Goal: Transaction & Acquisition: Purchase product/service

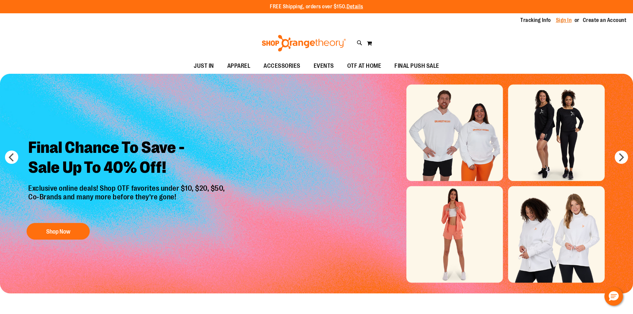
click at [563, 20] on link "Sign In" at bounding box center [564, 20] width 16 height 7
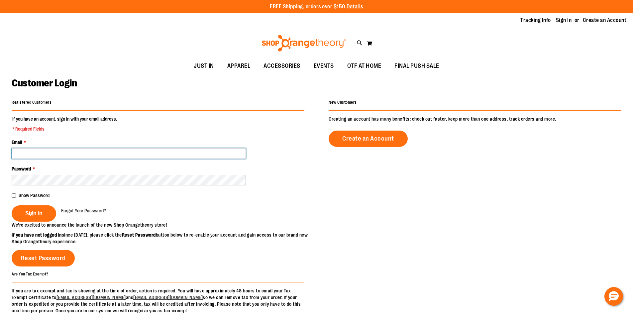
click at [103, 152] on input "Email *" at bounding box center [129, 153] width 234 height 11
type input "**********"
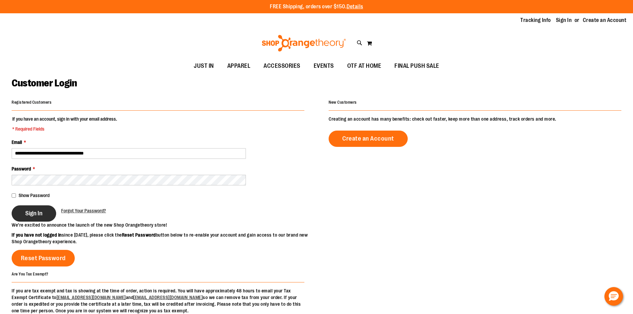
click at [37, 210] on span "Sign In" at bounding box center [33, 213] width 17 height 7
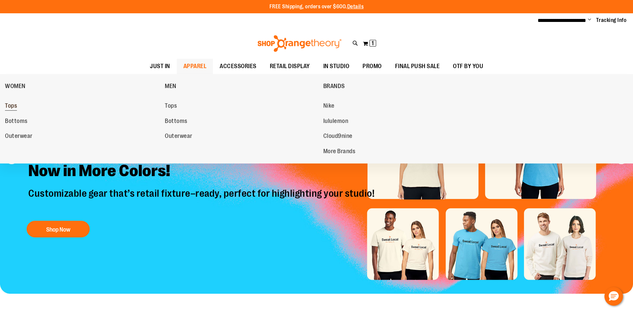
click at [19, 106] on link "Tops" at bounding box center [81, 106] width 153 height 12
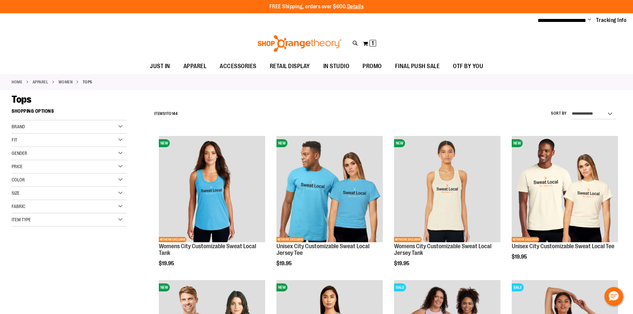
click at [121, 138] on div "Fit" at bounding box center [69, 140] width 115 height 13
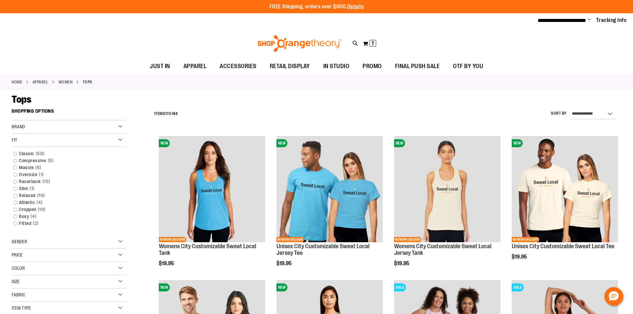
click at [121, 138] on div "Fit" at bounding box center [69, 140] width 115 height 13
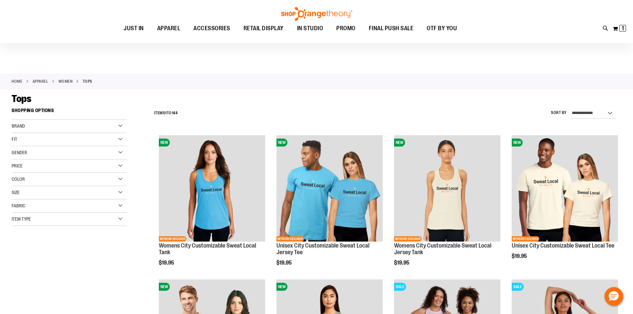
scroll to position [133, 0]
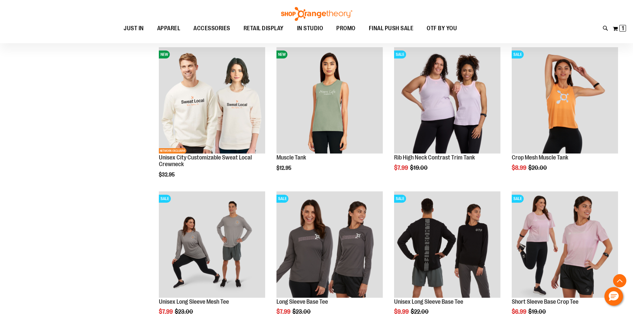
scroll to position [85, 0]
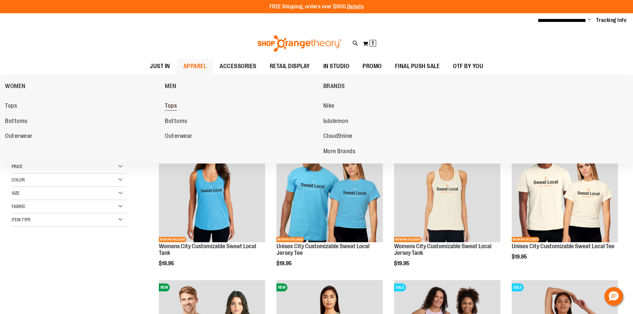
click at [180, 105] on link "Tops" at bounding box center [241, 106] width 152 height 12
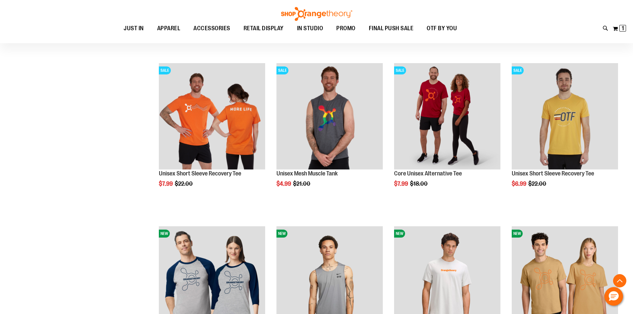
scroll to position [199, 0]
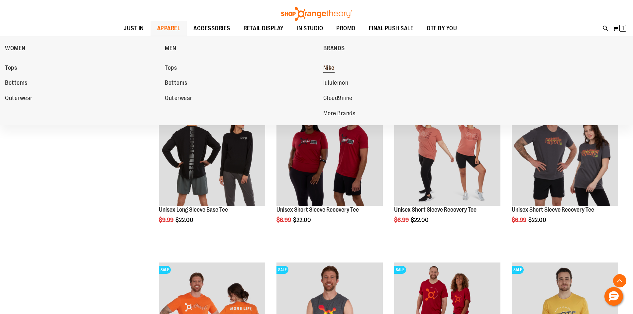
click at [329, 65] on span "Nike" at bounding box center [329, 69] width 11 height 8
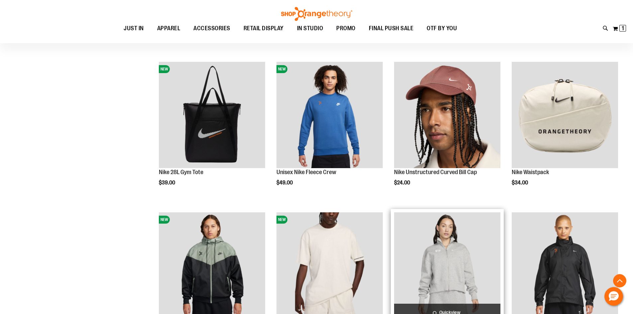
scroll to position [232, 0]
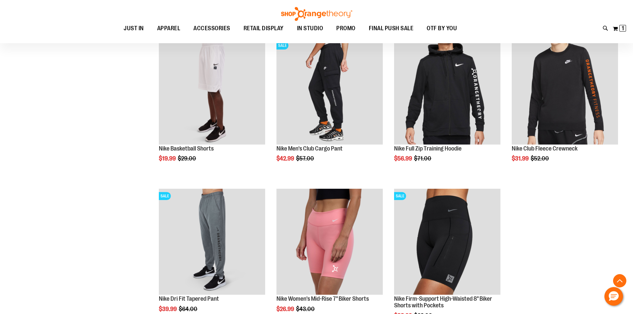
scroll to position [798, 0]
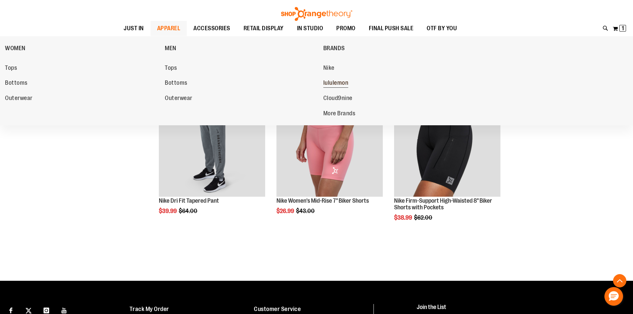
click at [339, 85] on span "lululemon" at bounding box center [336, 83] width 25 height 8
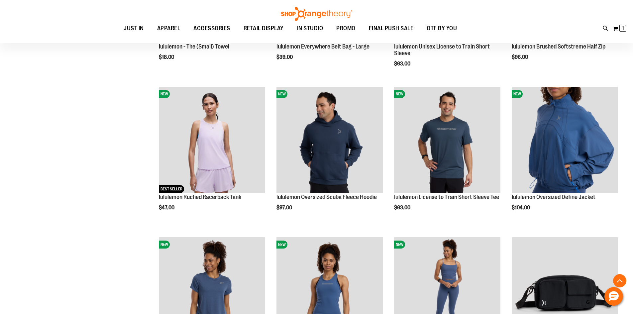
scroll to position [266, 0]
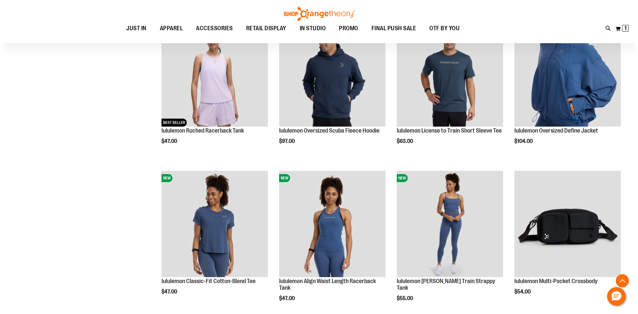
scroll to position [299, 0]
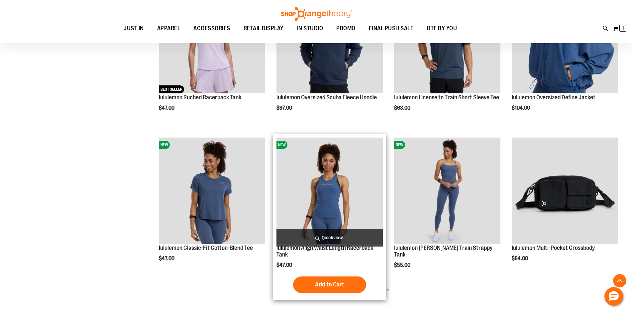
click at [333, 239] on span "Quickview" at bounding box center [330, 238] width 106 height 18
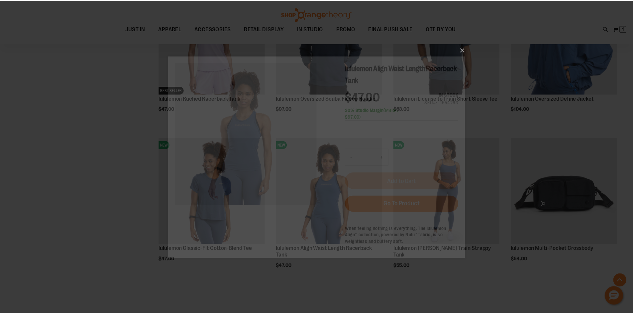
scroll to position [0, 0]
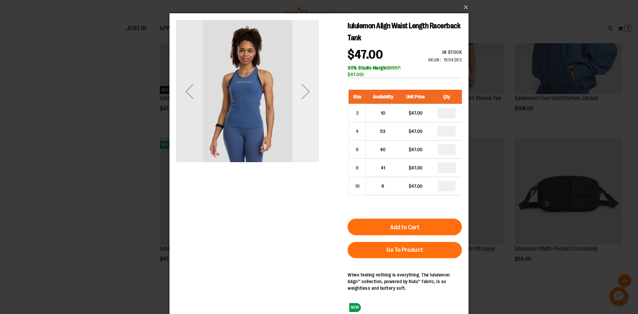
click at [305, 92] on div "Next" at bounding box center [306, 91] width 27 height 27
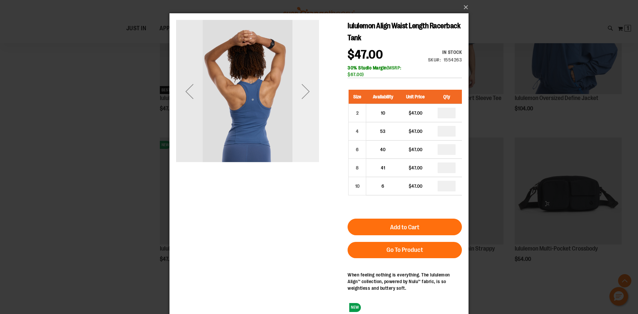
click at [305, 92] on div "Next" at bounding box center [306, 91] width 27 height 27
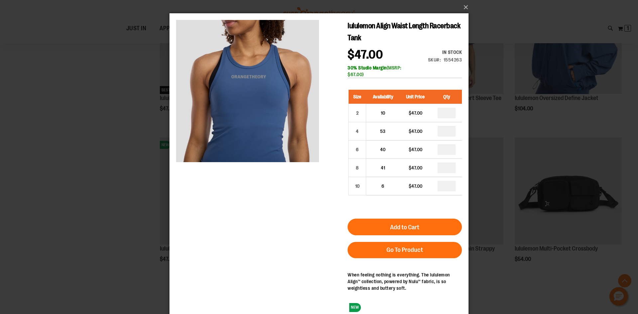
click at [116, 183] on div "×" at bounding box center [319, 157] width 638 height 314
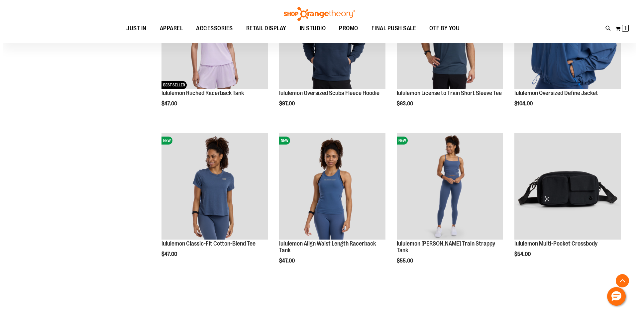
scroll to position [332, 0]
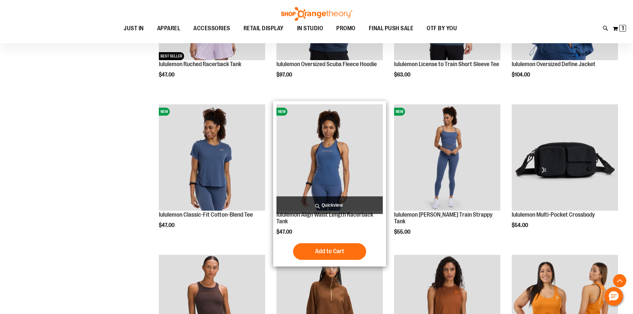
click at [335, 204] on span "Quickview" at bounding box center [330, 206] width 106 height 18
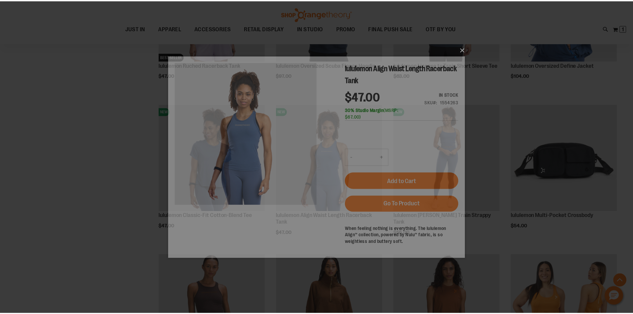
scroll to position [0, 0]
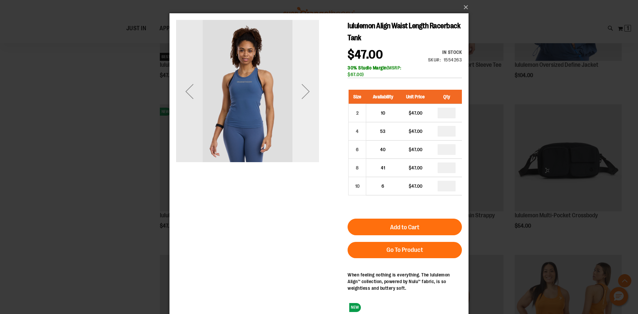
click at [295, 95] on div "Next" at bounding box center [306, 91] width 27 height 27
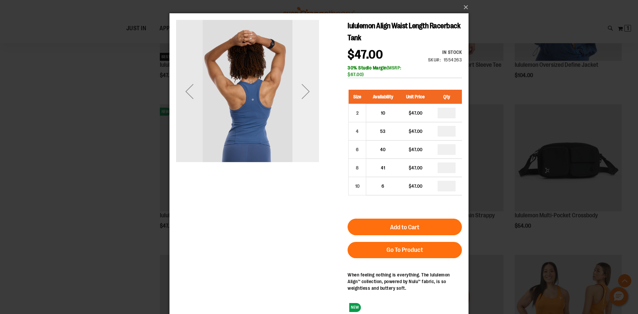
click at [303, 95] on div "Next" at bounding box center [306, 91] width 27 height 27
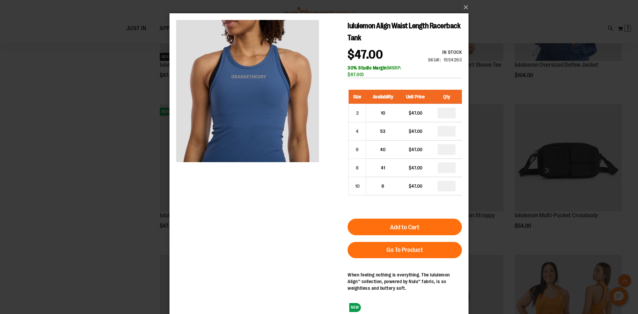
click at [106, 159] on div "×" at bounding box center [319, 157] width 638 height 314
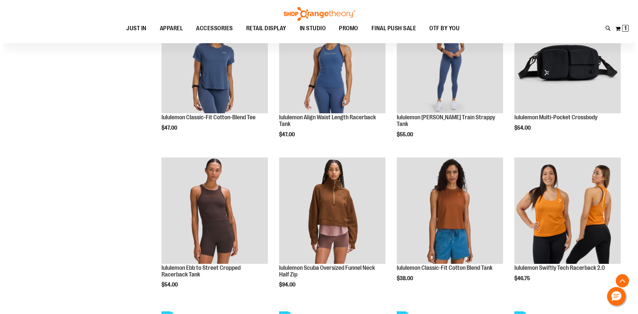
scroll to position [432, 0]
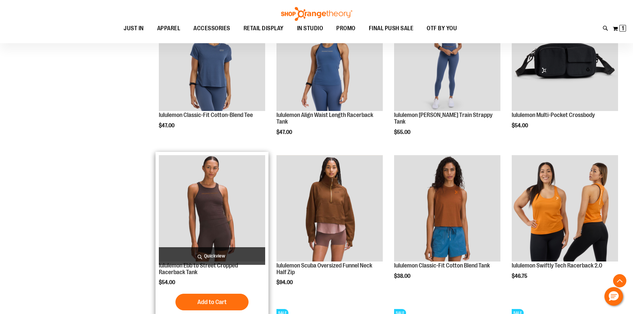
click at [211, 254] on span "Quickview" at bounding box center [212, 256] width 106 height 18
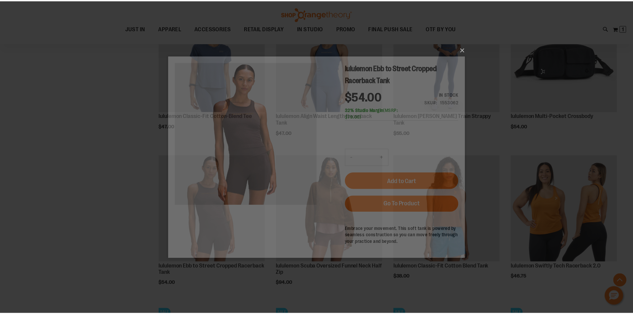
scroll to position [0, 0]
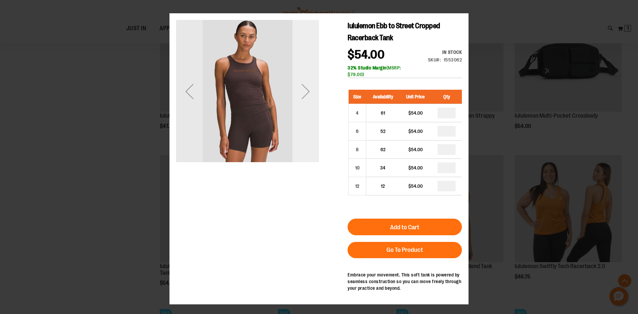
click at [309, 137] on div "Next" at bounding box center [306, 91] width 27 height 143
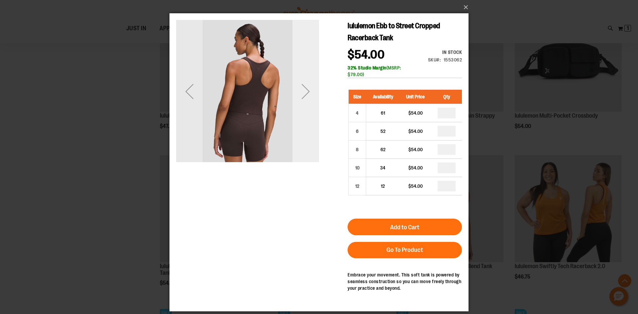
click at [308, 132] on div "Next" at bounding box center [306, 91] width 27 height 143
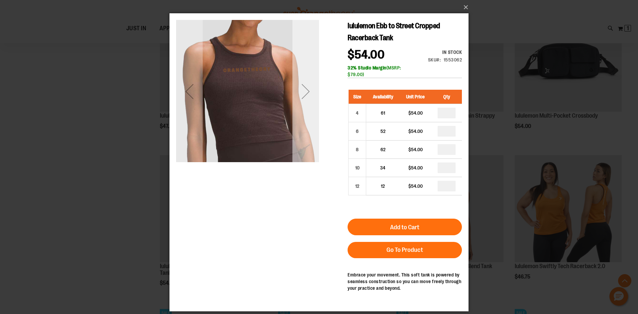
click at [308, 132] on div "Next" at bounding box center [306, 91] width 27 height 143
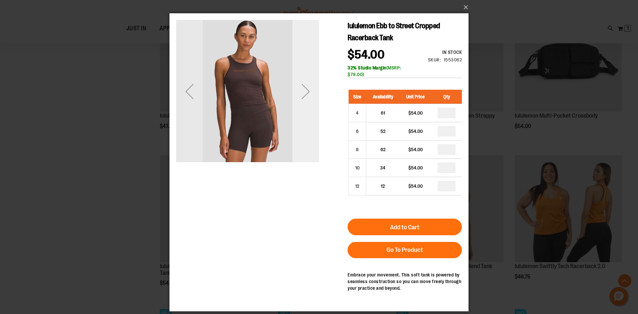
click at [308, 132] on div "Next" at bounding box center [306, 91] width 27 height 143
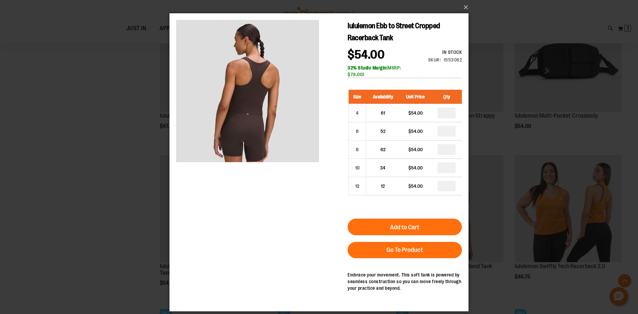
click at [51, 225] on div "×" at bounding box center [319, 157] width 638 height 314
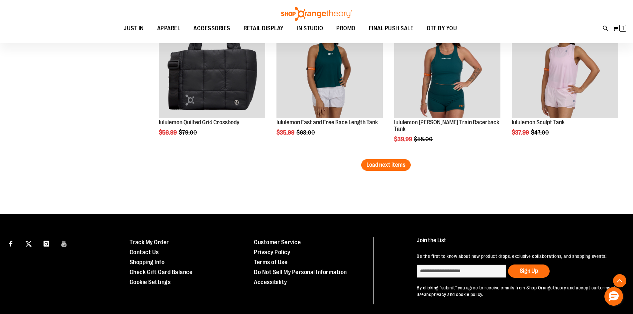
scroll to position [1330, 0]
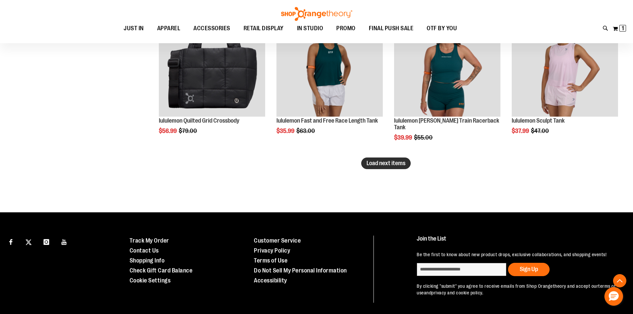
click at [397, 161] on span "Load next items" at bounding box center [386, 163] width 39 height 7
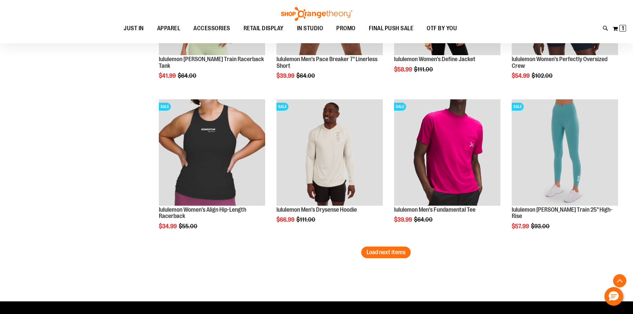
scroll to position [1696, 0]
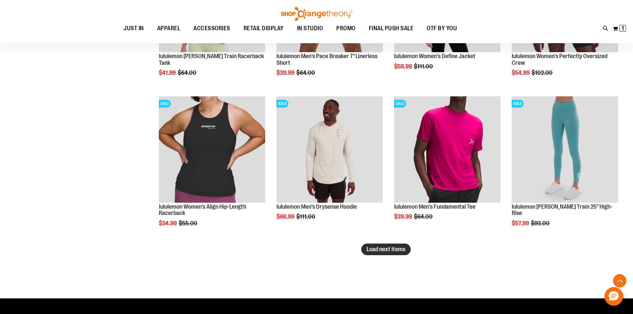
click at [397, 253] on button "Load next items" at bounding box center [386, 250] width 50 height 12
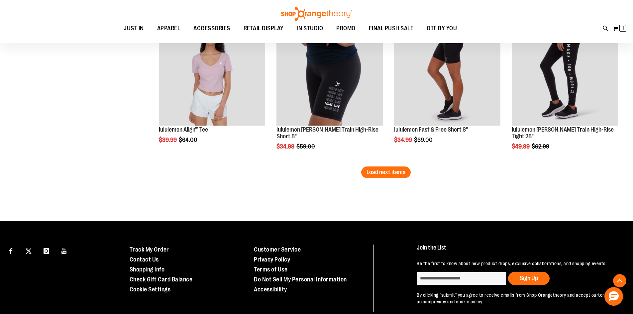
scroll to position [2228, 0]
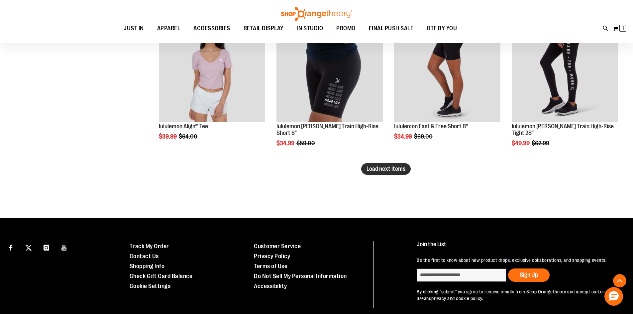
click at [384, 173] on button "Load next items" at bounding box center [386, 169] width 50 height 12
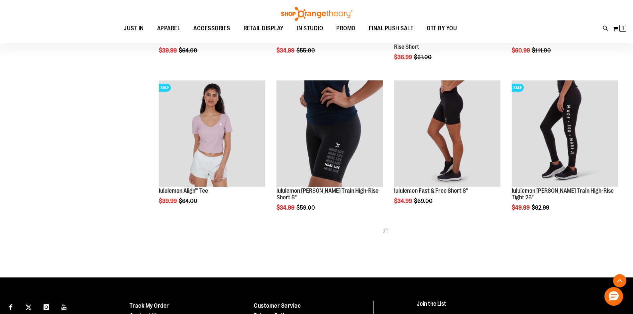
scroll to position [2161, 0]
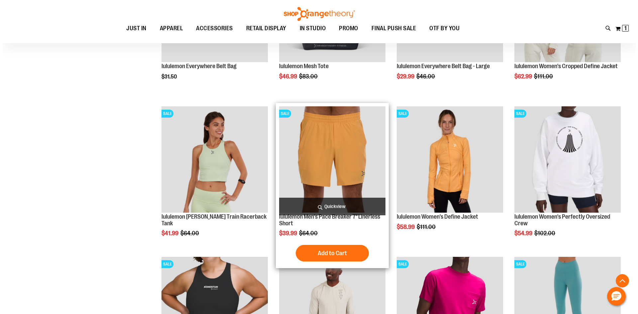
scroll to position [1529, 0]
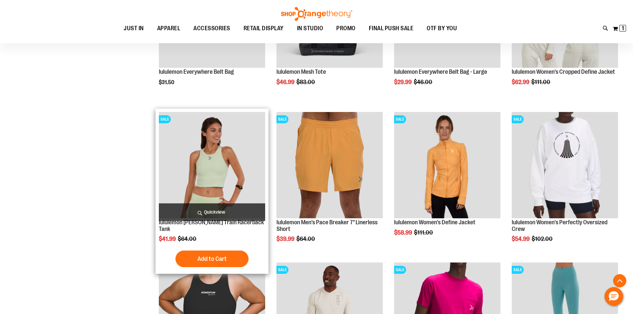
click at [238, 211] on span "Quickview" at bounding box center [212, 213] width 106 height 18
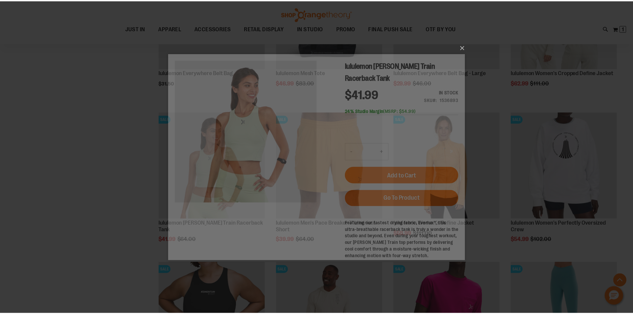
scroll to position [0, 0]
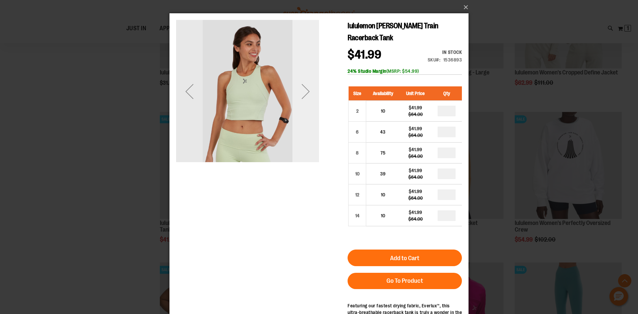
click at [312, 134] on div "Next" at bounding box center [306, 91] width 27 height 143
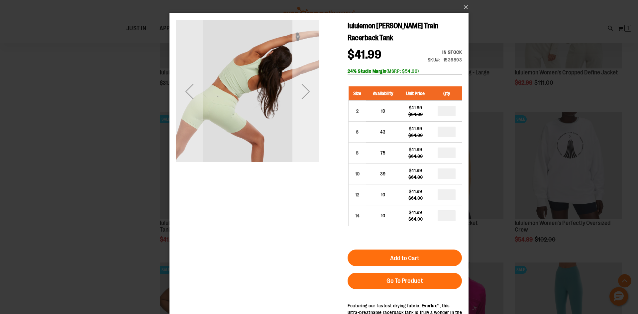
click at [312, 134] on div "Next" at bounding box center [306, 91] width 27 height 143
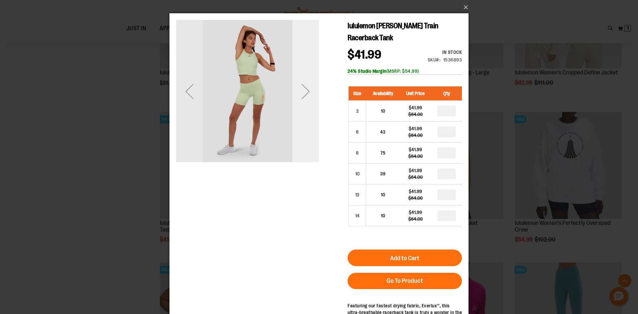
click at [316, 116] on div "Next" at bounding box center [306, 91] width 27 height 143
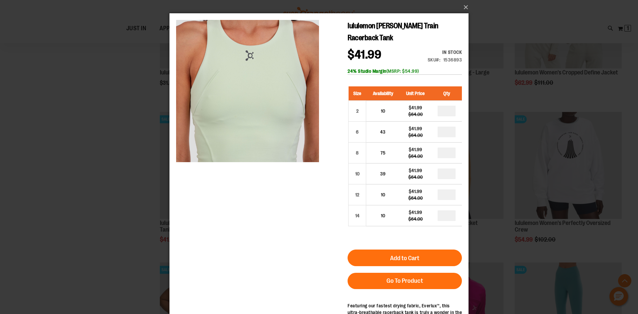
drag, startPoint x: 99, startPoint y: 129, endPoint x: 106, endPoint y: 129, distance: 6.7
click at [105, 129] on div "×" at bounding box center [319, 157] width 638 height 314
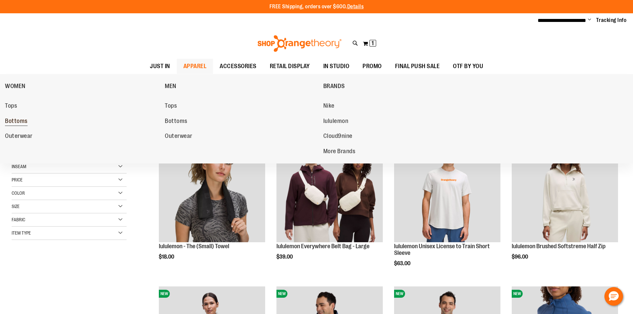
click at [10, 121] on span "Bottoms" at bounding box center [16, 122] width 23 height 8
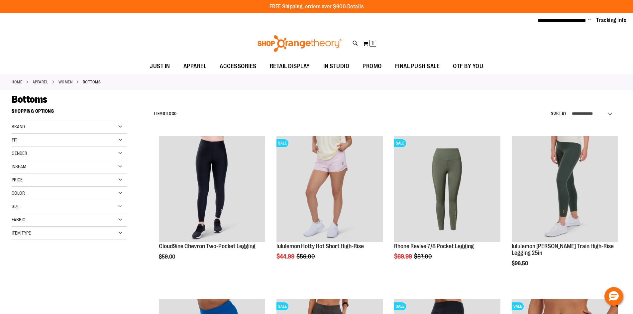
click at [120, 127] on div "Brand" at bounding box center [69, 126] width 115 height 13
click at [31, 144] on link "lululemon" at bounding box center [65, 147] width 110 height 7
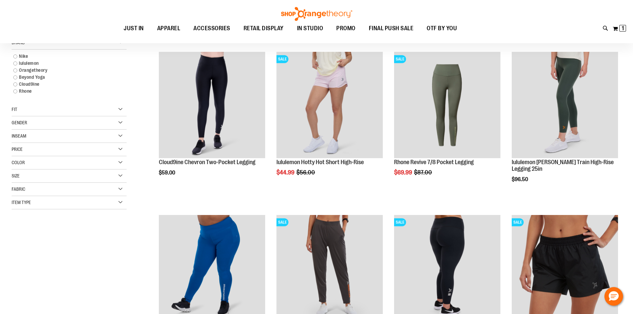
scroll to position [72, 0]
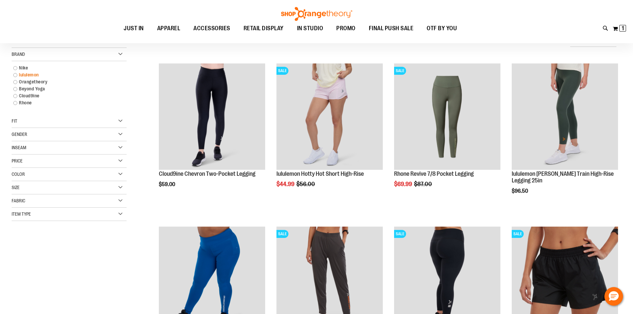
click at [17, 75] on link "lululemon" at bounding box center [65, 74] width 110 height 7
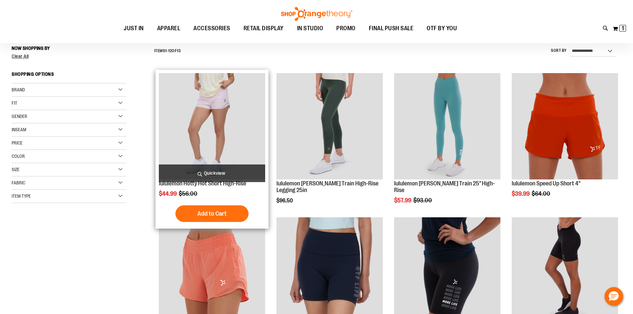
scroll to position [62, 0]
